Goal: Obtain resource: Obtain resource

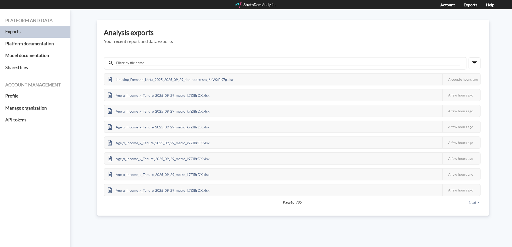
click at [183, 79] on div "Housing_Demand_Meta_2025_2025_09_29_site-addresses_6qWXBK7g.xlsx" at bounding box center [170, 79] width 133 height 11
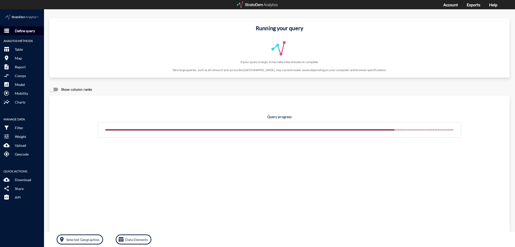
click p "Define query"
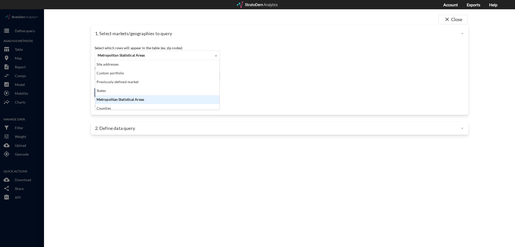
click span "Metropolitan Statistical Areas"
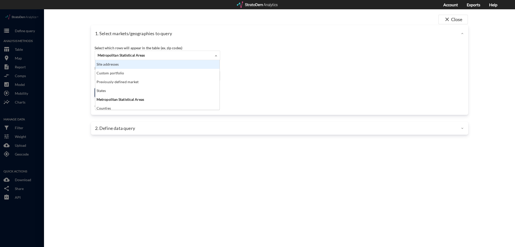
click div "Site addresses"
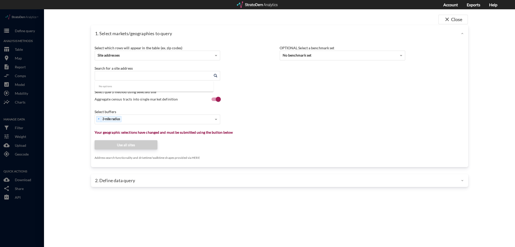
click input "Enter an address"
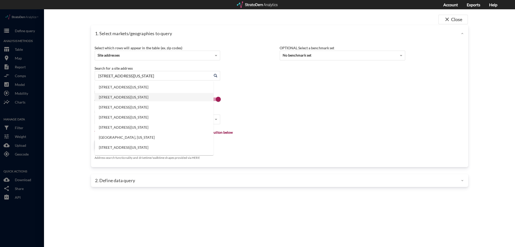
click li "[STREET_ADDRESS][US_STATE]"
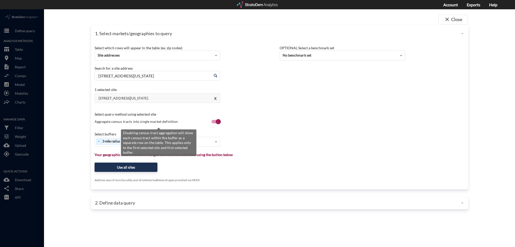
type input "[STREET_ADDRESS][US_STATE]"
click input "Aggregate census tracts into single market definition"
checkbox input "true"
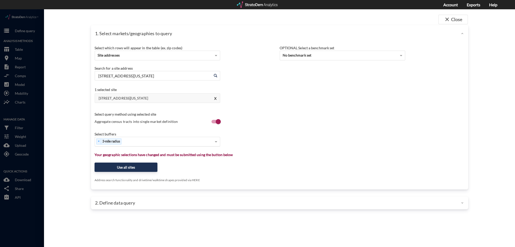
click div "× 3-mile radius"
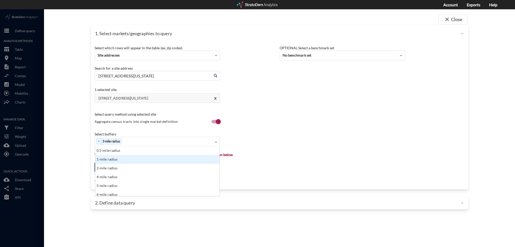
click div "1-mile radius"
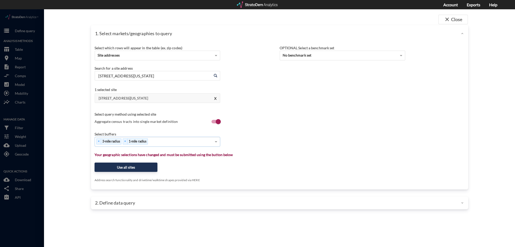
click div "× 3-mile radius × 1-mile radius"
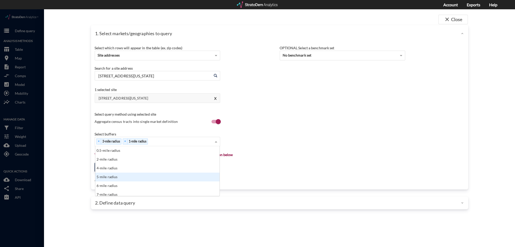
click div "5-mile radius"
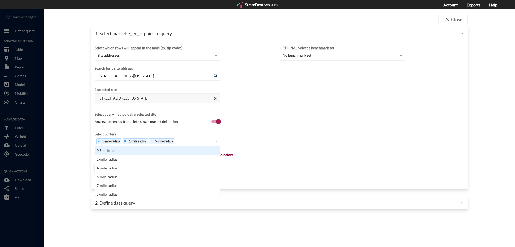
click div "× 3-mile radius × 1-mile radius × 5-mile radius"
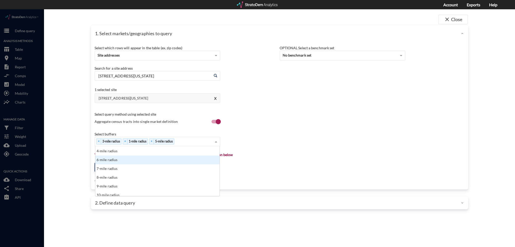
scroll to position [25, 0]
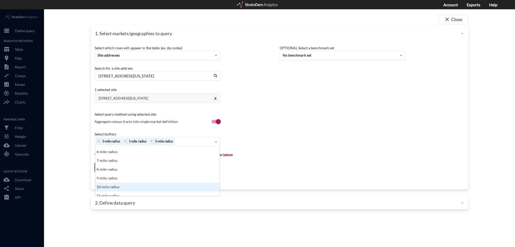
click div "10-mile radius"
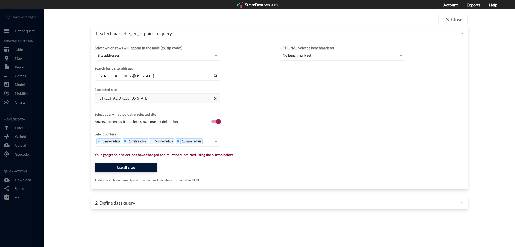
click button "Use all sites"
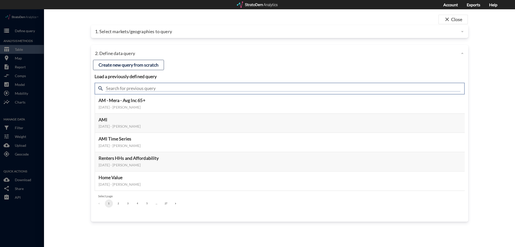
click input "text"
type input "housing demand"
click input "housing demand"
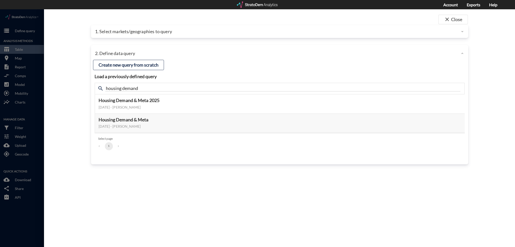
click ul "1"
click button "Select this query"
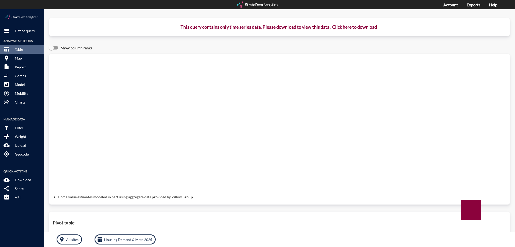
click button "Click here to download"
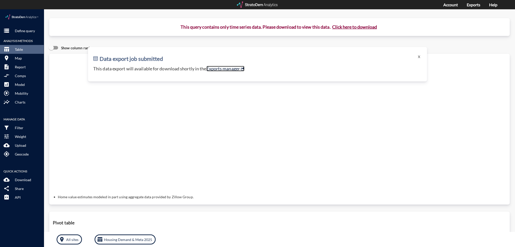
click link "Exports manager"
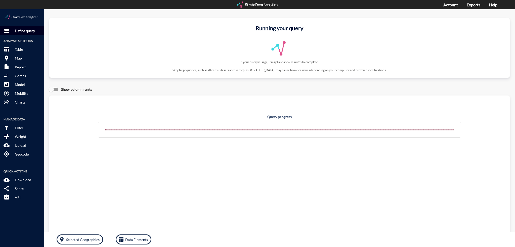
click p "Define query"
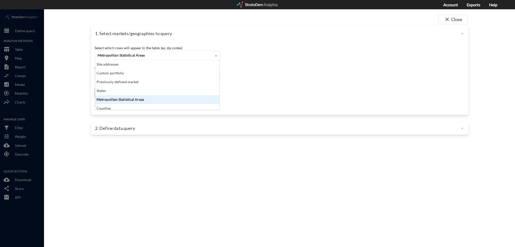
click div "Metropolitan Statistical Areas"
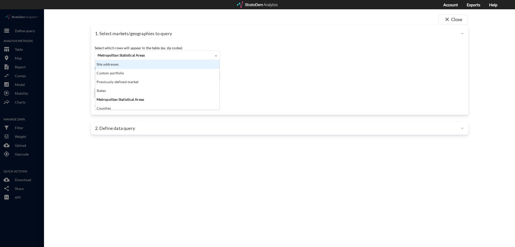
click div "Site addresses"
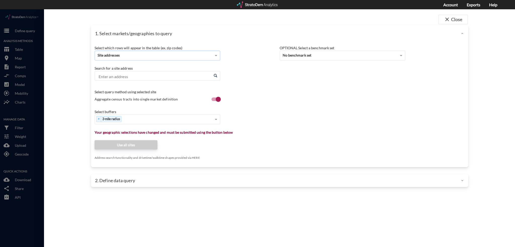
click input "Enter an address"
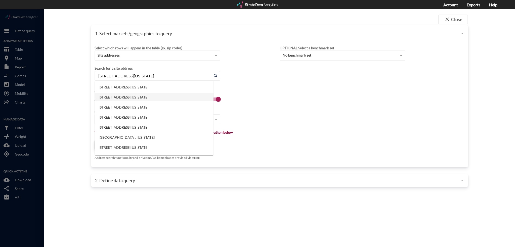
click li "[STREET_ADDRESS][US_STATE]"
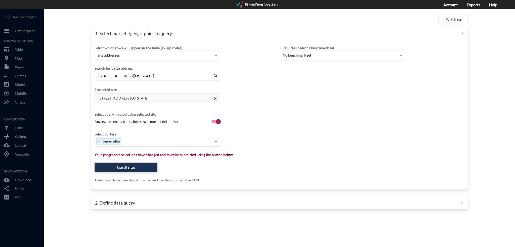
type input "[STREET_ADDRESS][US_STATE]"
click input
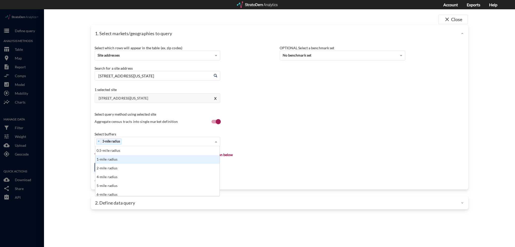
drag, startPoint x: 125, startPoint y: 144, endPoint x: 125, endPoint y: 147, distance: 3.3
click div "0.5-mile radius 1-mile radius 2-mile radius 4-mile radius 5-mile radius 6-mile …"
click div "1-mile radius"
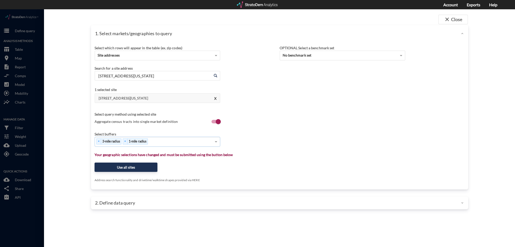
click input
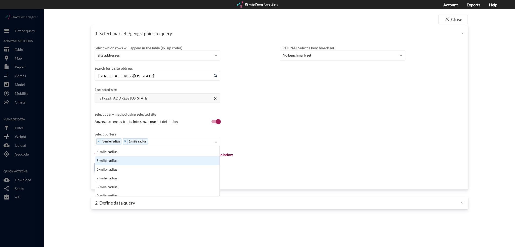
scroll to position [25, 0]
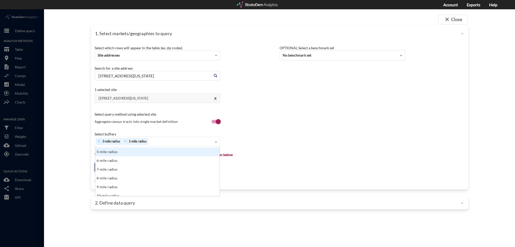
click div "5-mile radius"
click div "× 3-mile radius × 1-mile radius × 5-mile radius"
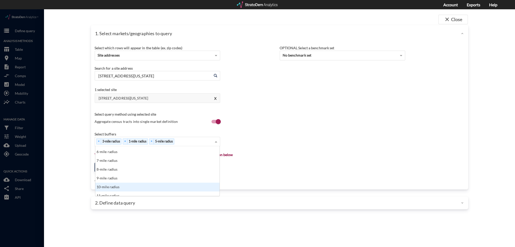
click div "10-mile radius"
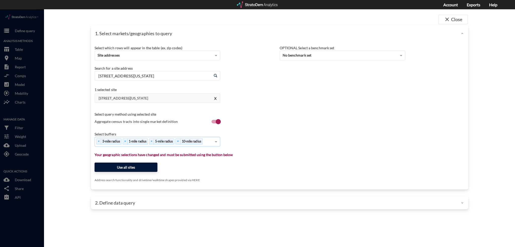
click button "Use all sites"
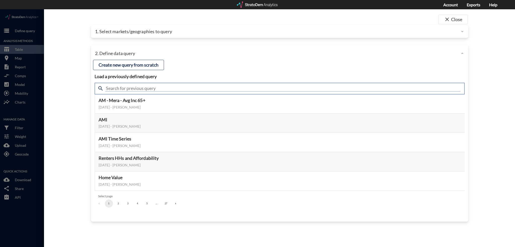
click input "text"
type input "housing demand"
click input "housing demand"
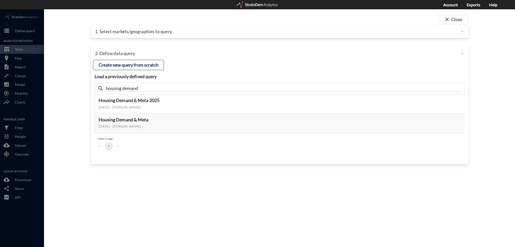
click ul "1"
click button "Select this query"
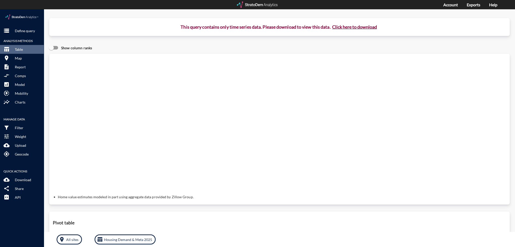
click button "Click here to download"
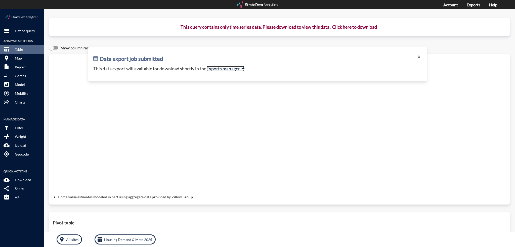
click link "Exports manager"
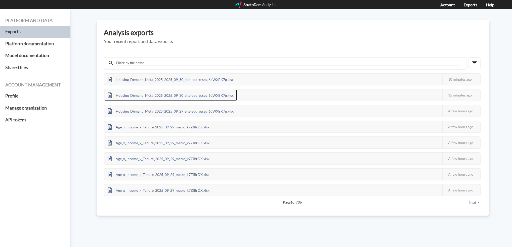
click at [197, 97] on div "Housing_Demand_Meta_2025_2025_09_30_site-addresses_6qWXBK7g.xlsx" at bounding box center [170, 95] width 133 height 11
click at [341, 41] on h5 "Your recent report and data exports" at bounding box center [293, 41] width 379 height 5
